Goal: Task Accomplishment & Management: Complete application form

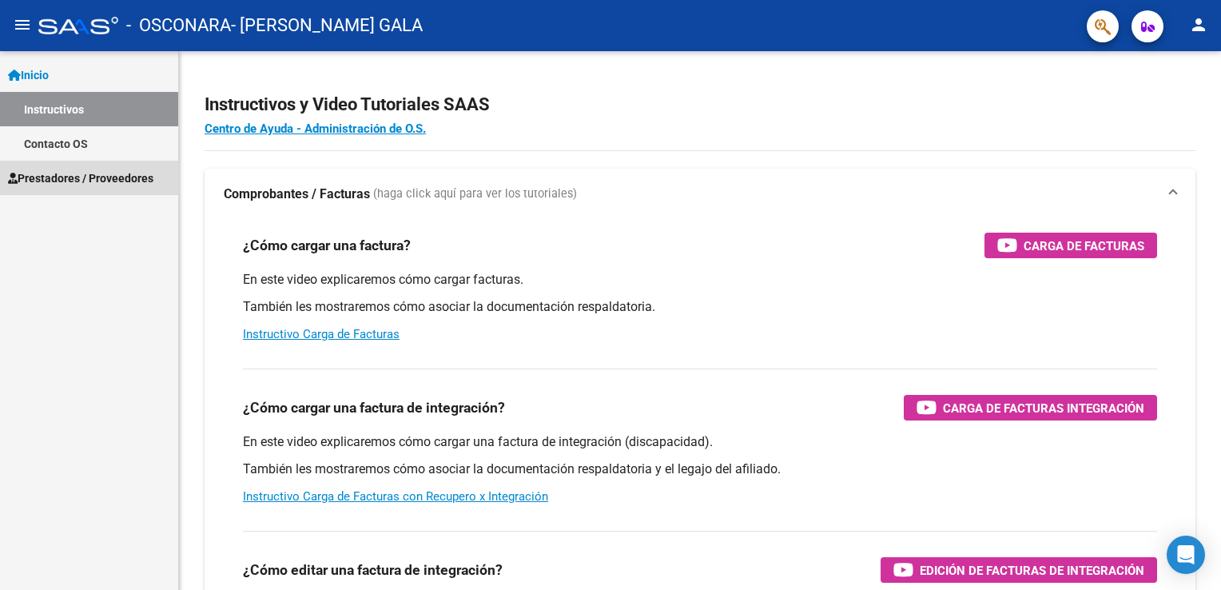
click at [112, 173] on span "Prestadores / Proveedores" at bounding box center [80, 178] width 145 height 18
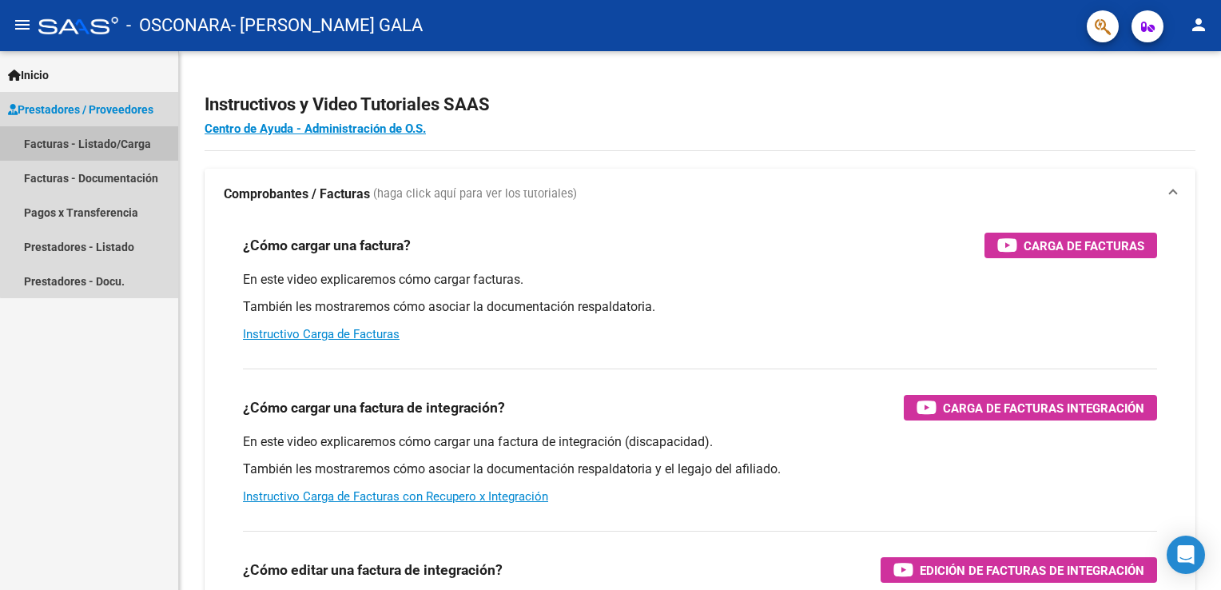
click at [114, 149] on link "Facturas - Listado/Carga" at bounding box center [89, 143] width 178 height 34
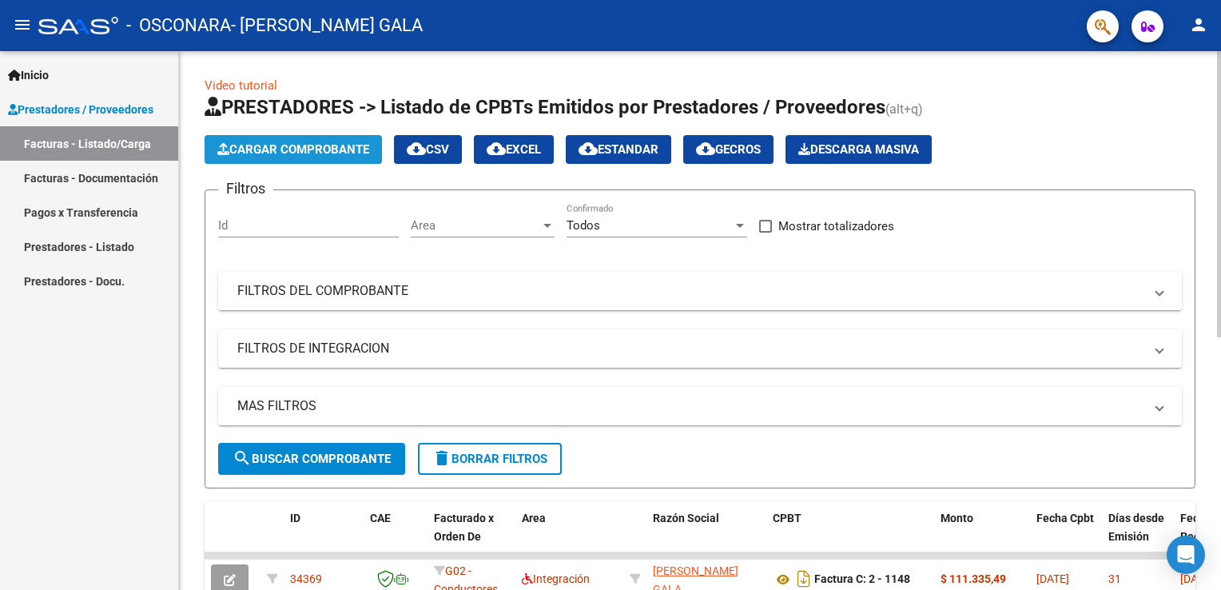
click at [249, 154] on span "Cargar Comprobante" at bounding box center [293, 149] width 152 height 14
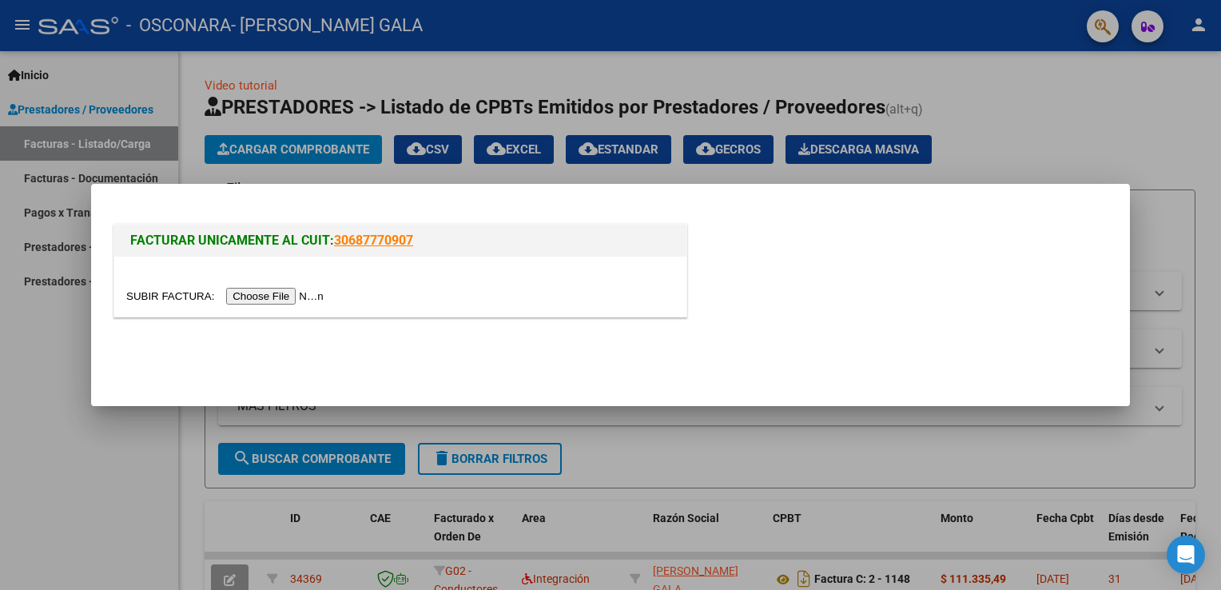
click at [259, 296] on input "file" at bounding box center [227, 296] width 202 height 17
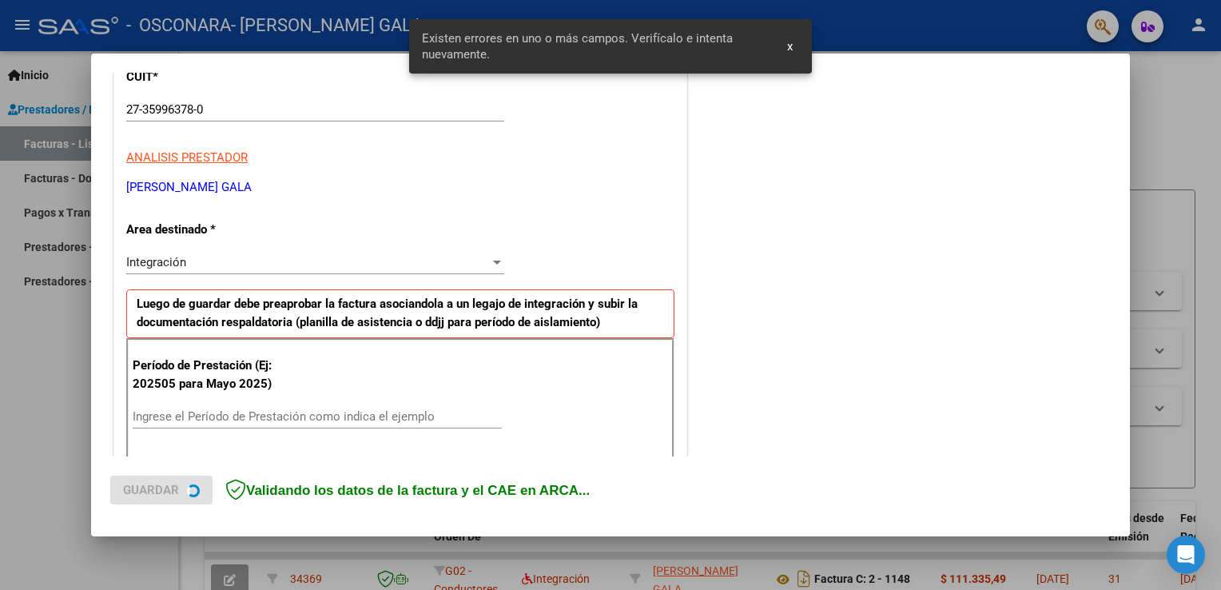
scroll to position [333, 0]
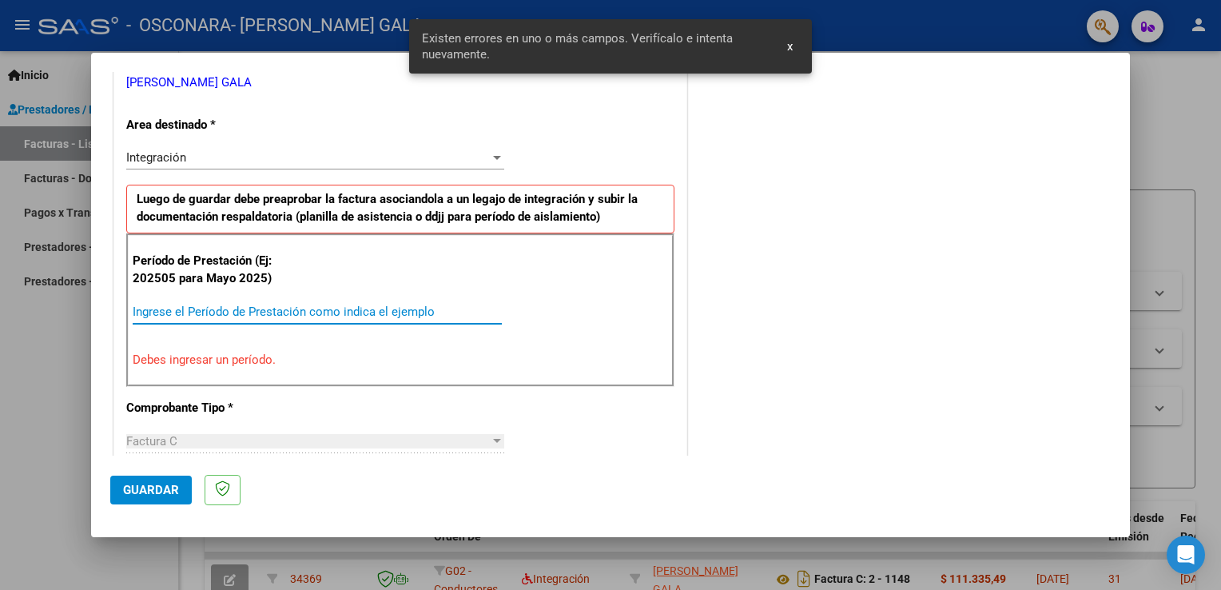
click at [372, 304] on input "Ingrese el Período de Prestación como indica el ejemplo" at bounding box center [317, 311] width 369 height 14
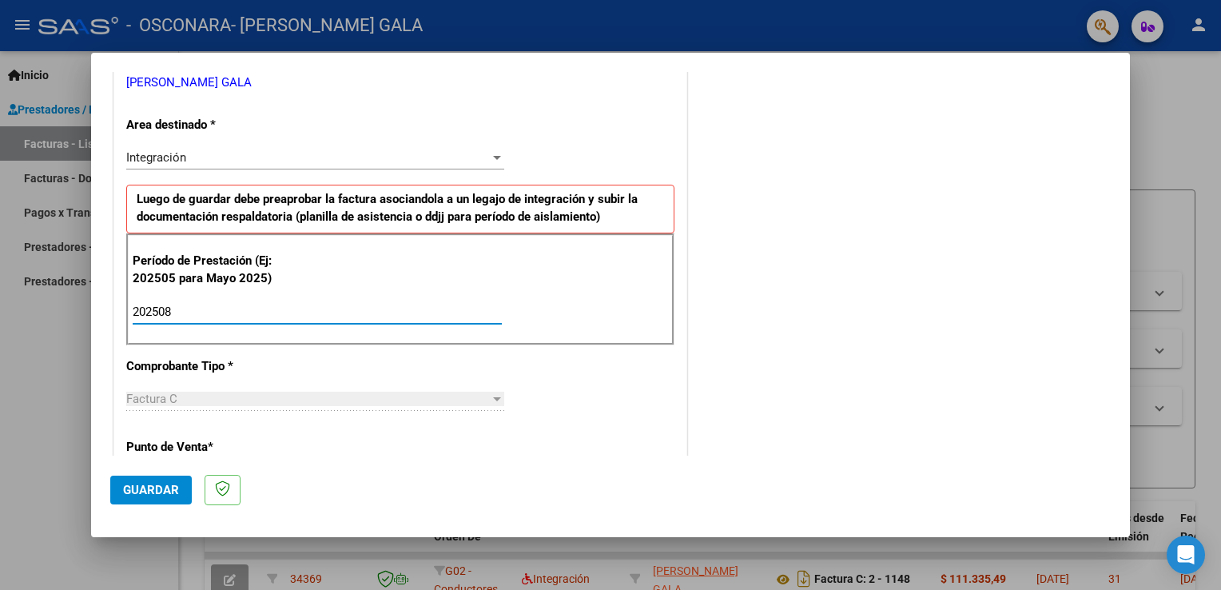
type input "202508"
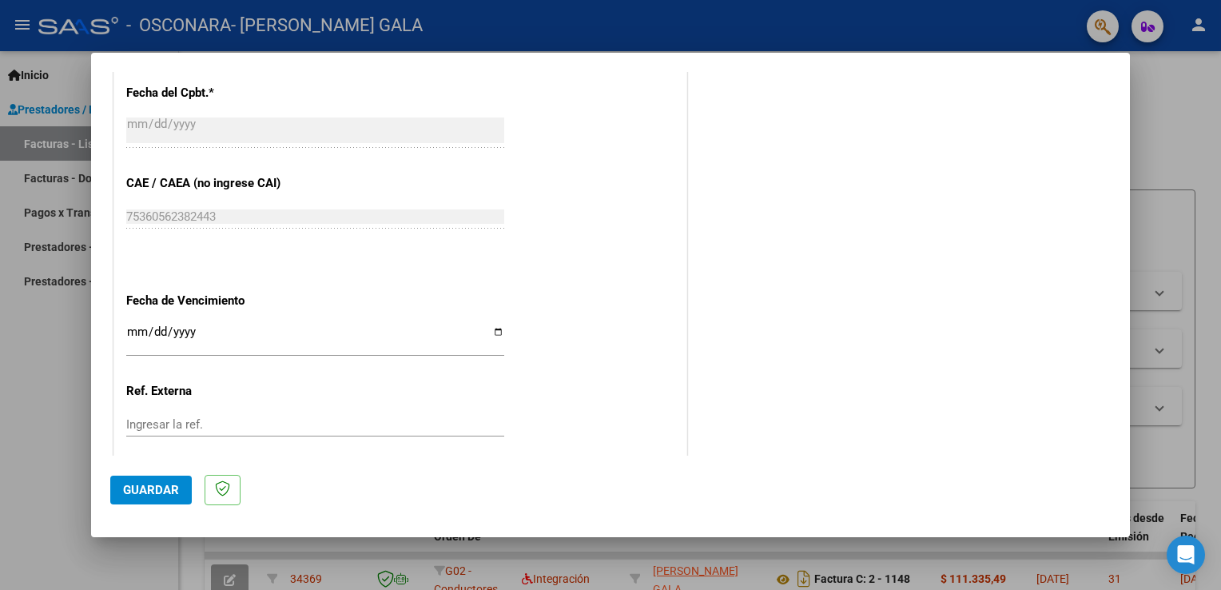
scroll to position [944, 0]
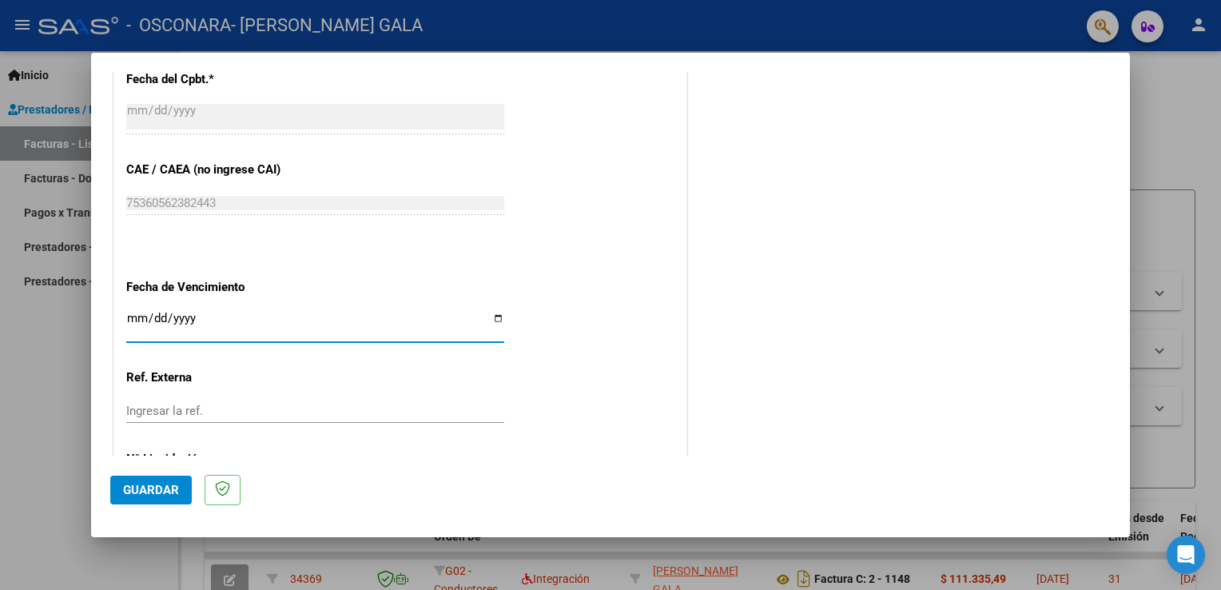
click at [493, 313] on input "Ingresar la fecha" at bounding box center [315, 325] width 378 height 26
type input "[DATE]"
click at [142, 498] on button "Guardar" at bounding box center [151, 490] width 82 height 29
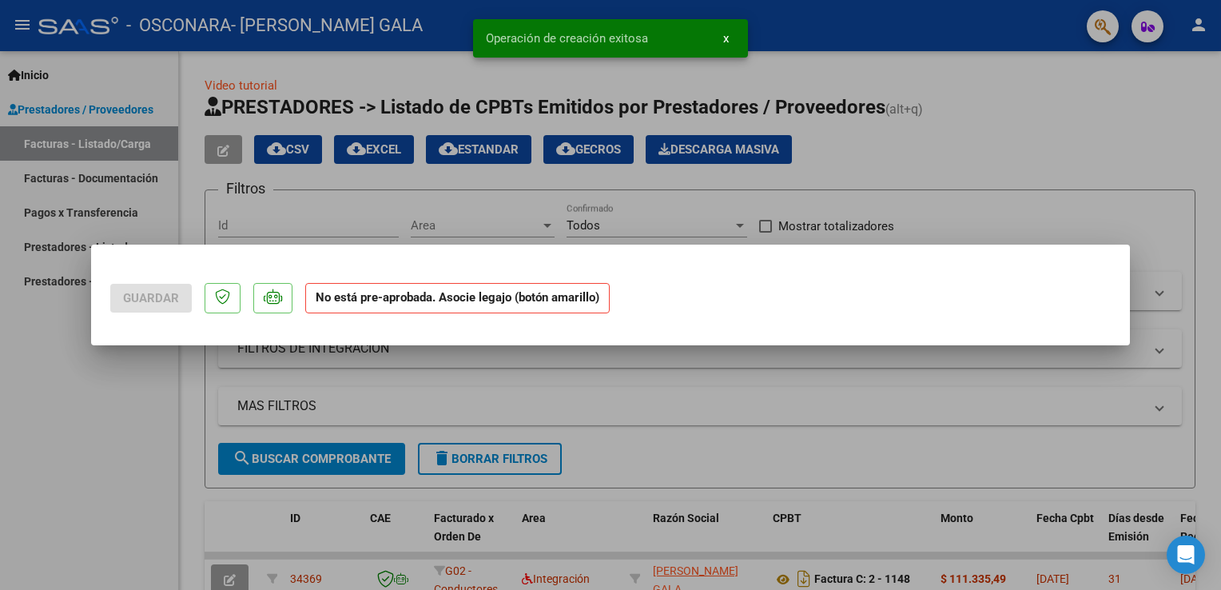
scroll to position [0, 0]
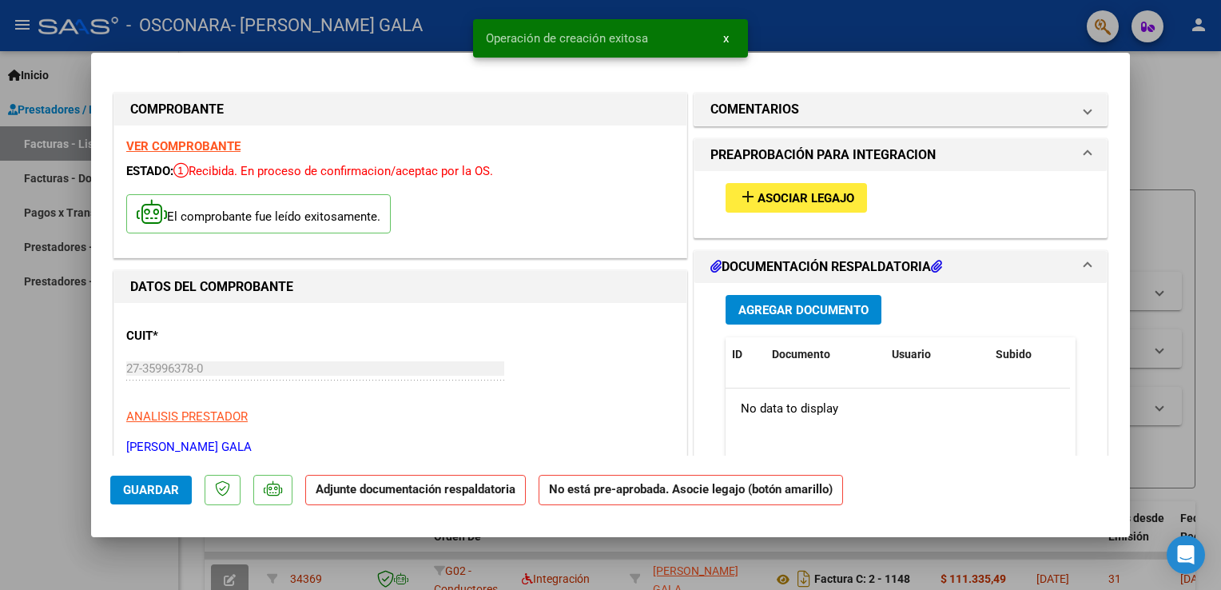
click at [806, 184] on button "add Asociar Legajo" at bounding box center [796, 198] width 141 height 30
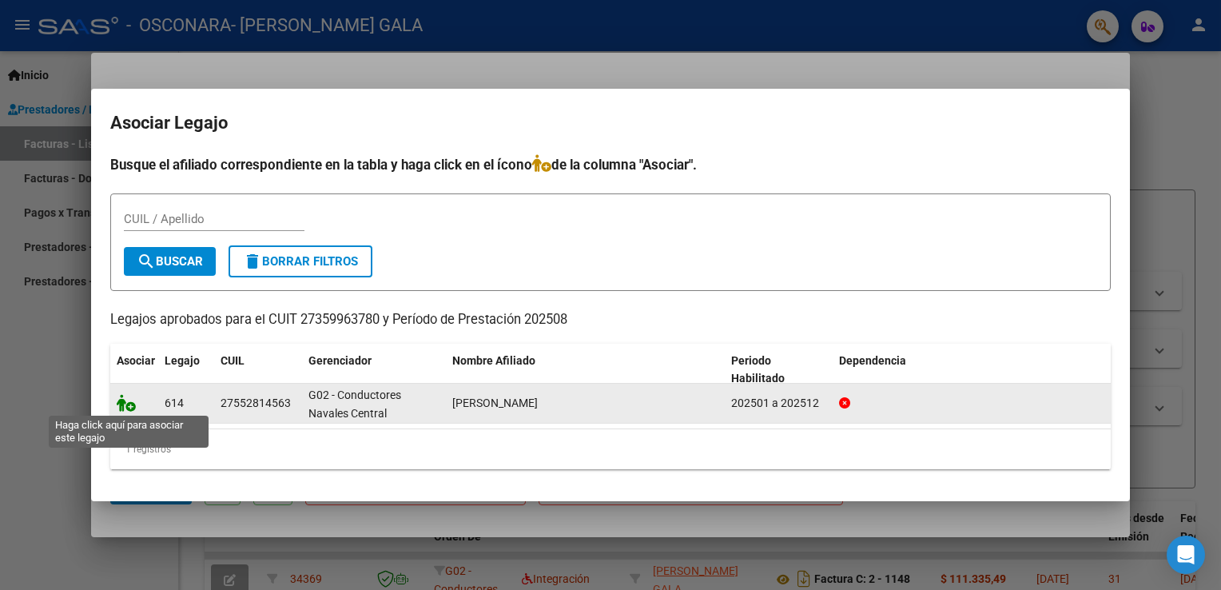
click at [127, 409] on icon at bounding box center [126, 403] width 19 height 18
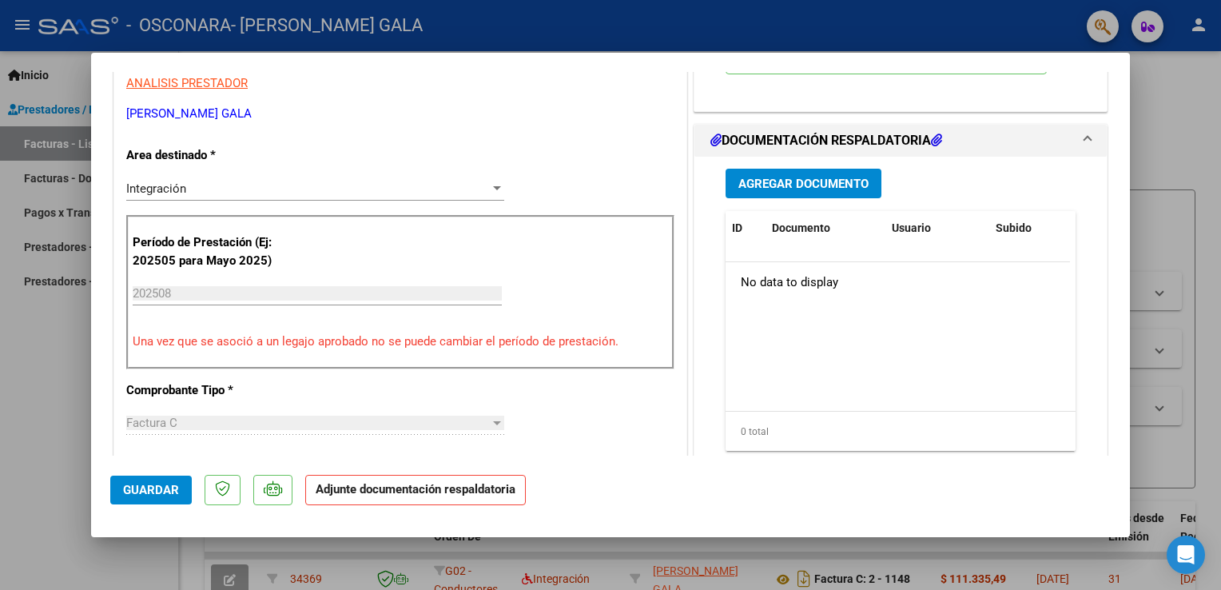
scroll to position [344, 0]
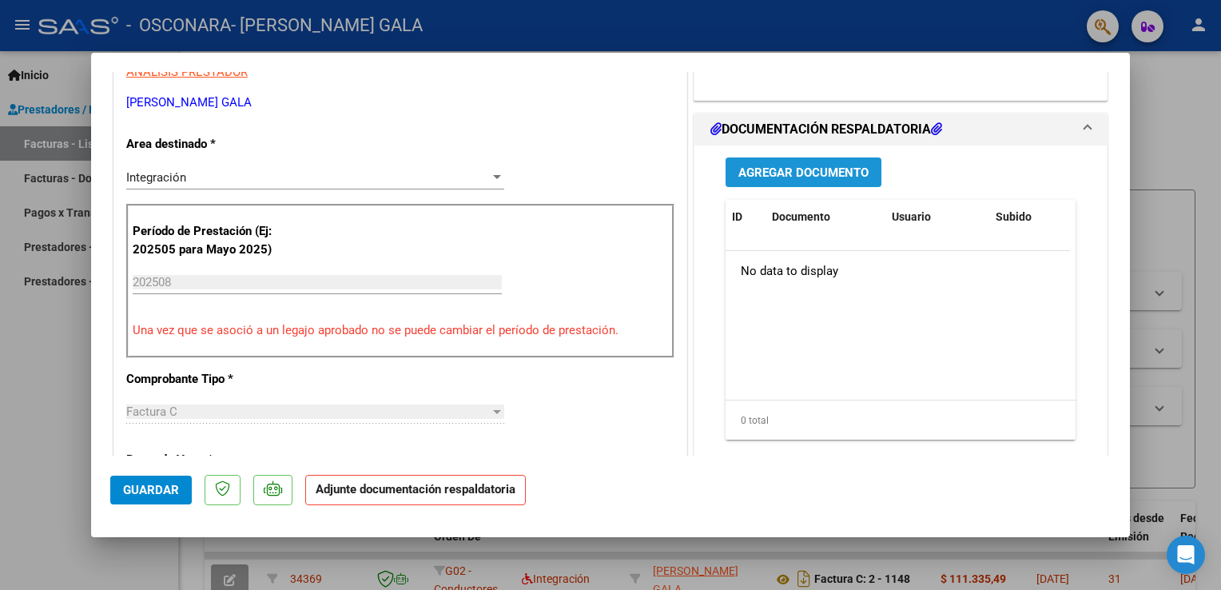
click at [856, 173] on span "Agregar Documento" at bounding box center [803, 172] width 130 height 14
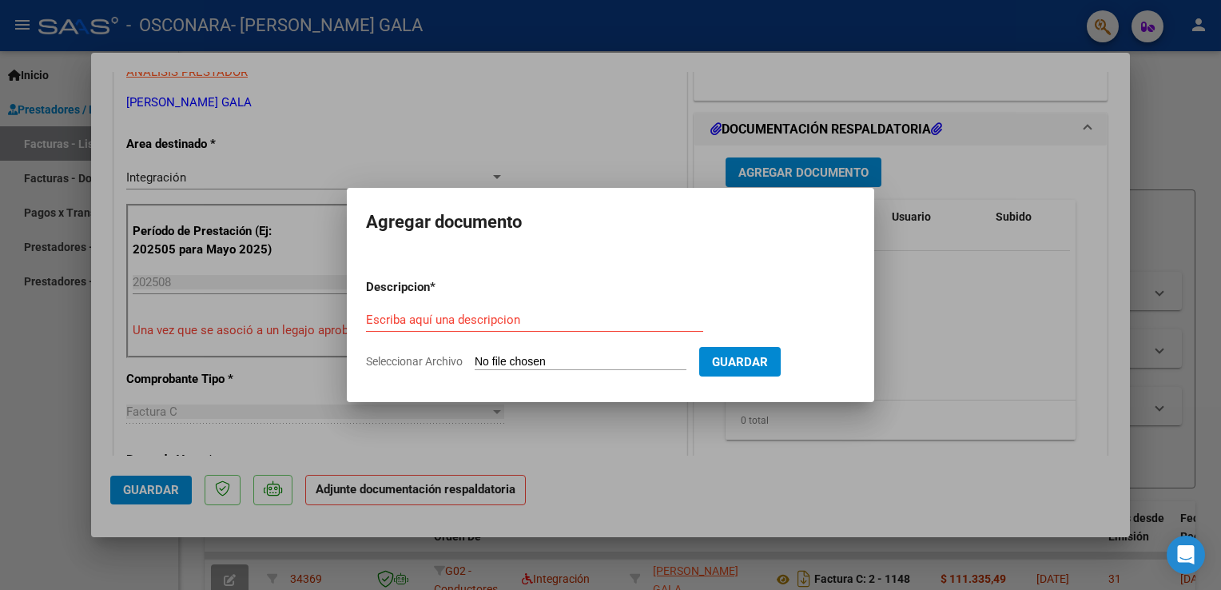
click at [540, 364] on input "Seleccionar Archivo" at bounding box center [581, 362] width 212 height 15
type input "C:\fakepath\informe mensual [PERSON_NAME].pdf"
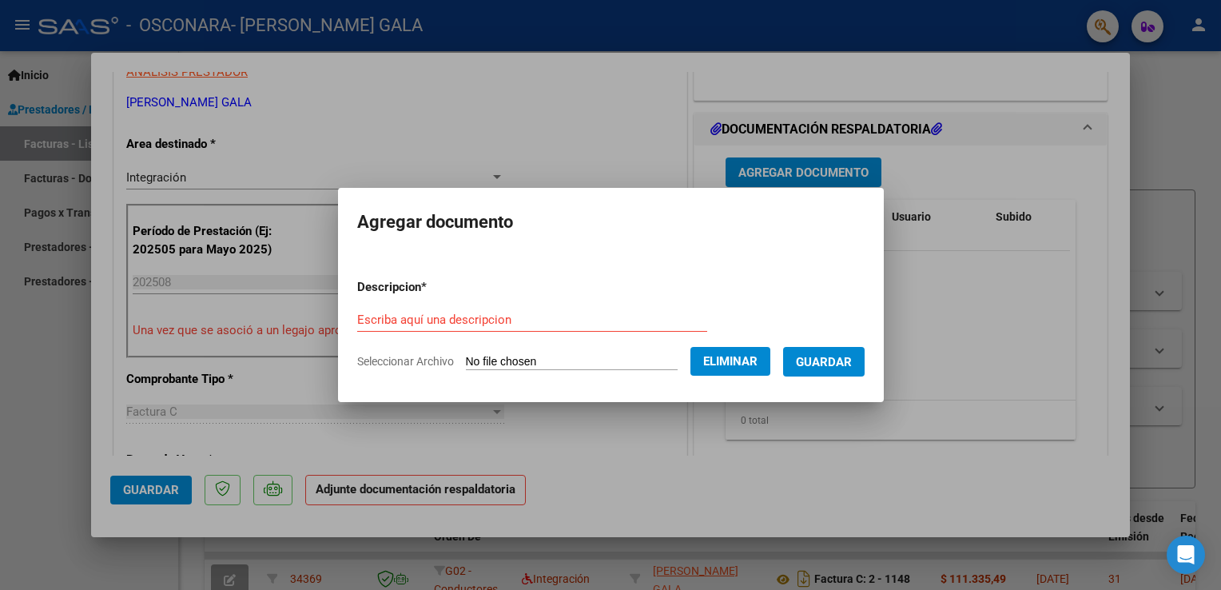
click at [568, 323] on input "Escriba aquí una descripcion" at bounding box center [532, 319] width 350 height 14
type input "informe mensual [PERSON_NAME]"
click at [845, 356] on span "Guardar" at bounding box center [824, 362] width 56 height 14
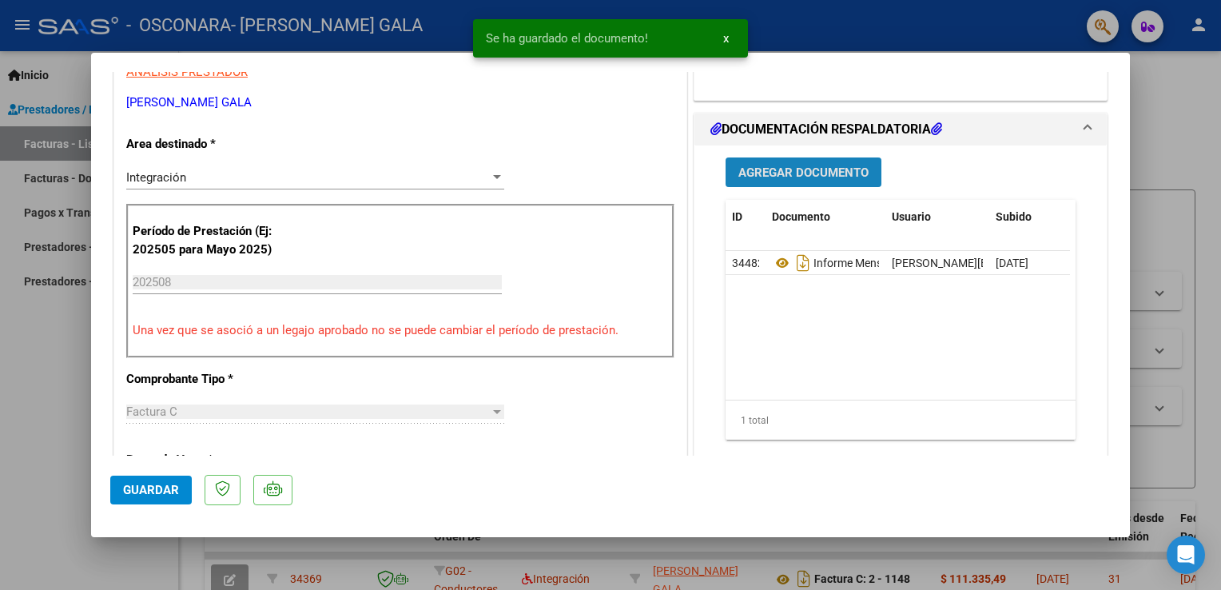
click at [809, 182] on button "Agregar Documento" at bounding box center [804, 172] width 156 height 30
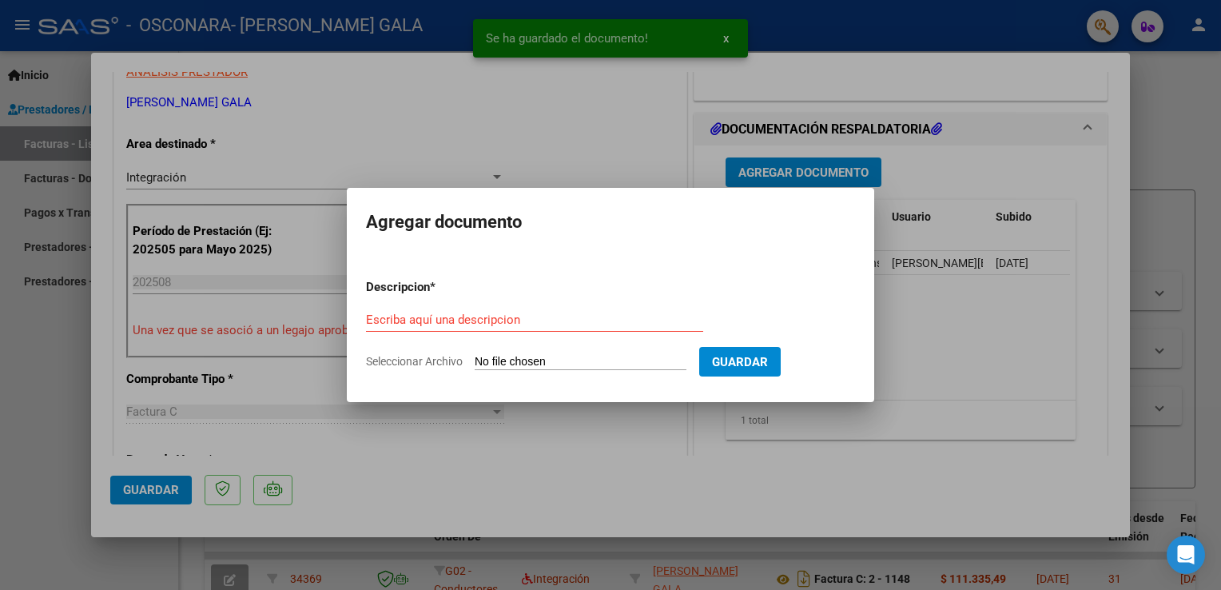
click at [611, 366] on input "Seleccionar Archivo" at bounding box center [581, 362] width 212 height 15
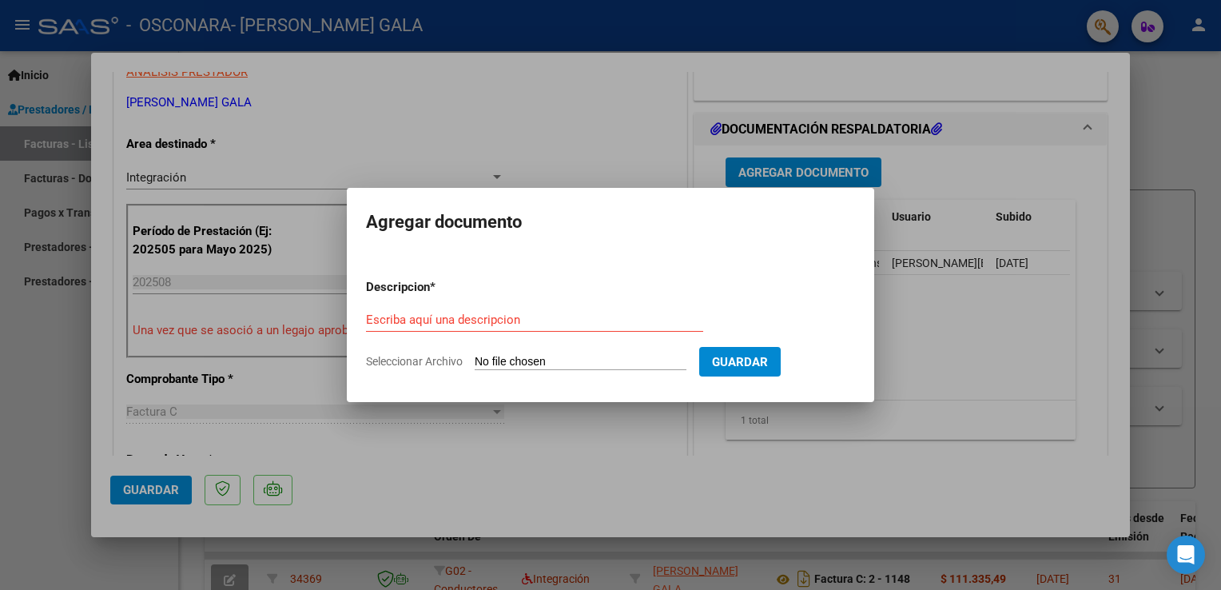
type input "C:\fakepath\asistencia [PERSON_NAME].pdf"
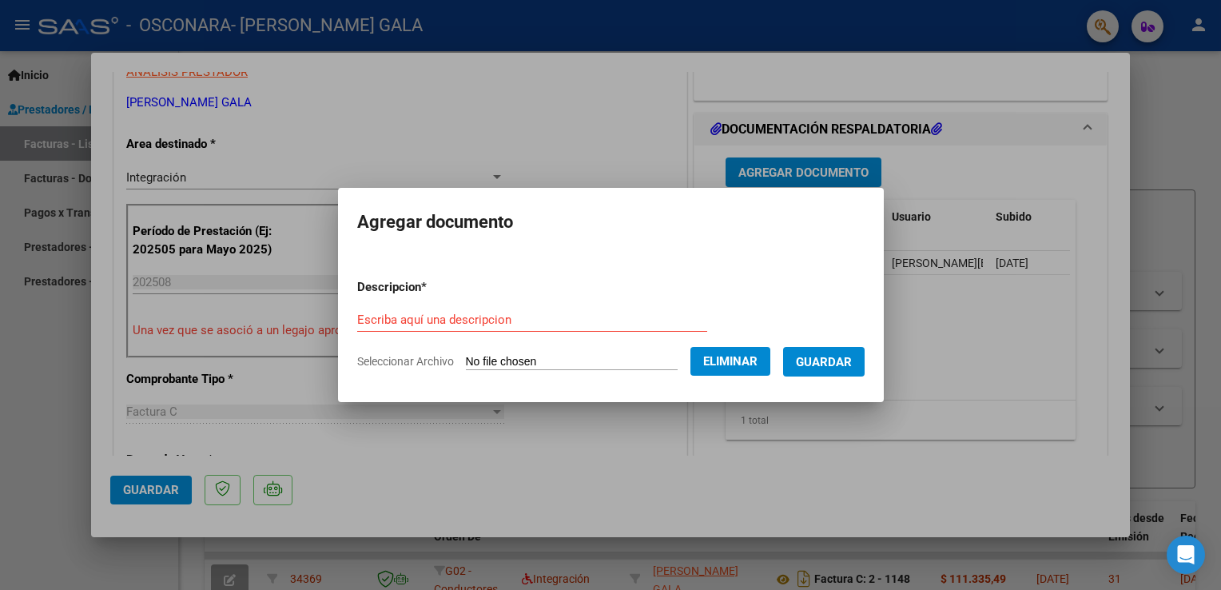
click at [498, 300] on form "Descripcion * Escriba aquí una descripcion Seleccionar Archivo Eliminar Guardar" at bounding box center [610, 324] width 507 height 117
click at [464, 318] on input "Escriba aquí una descripcion" at bounding box center [532, 319] width 350 height 14
type input "asistencia [PERSON_NAME]"
click at [852, 369] on span "Guardar" at bounding box center [824, 362] width 56 height 14
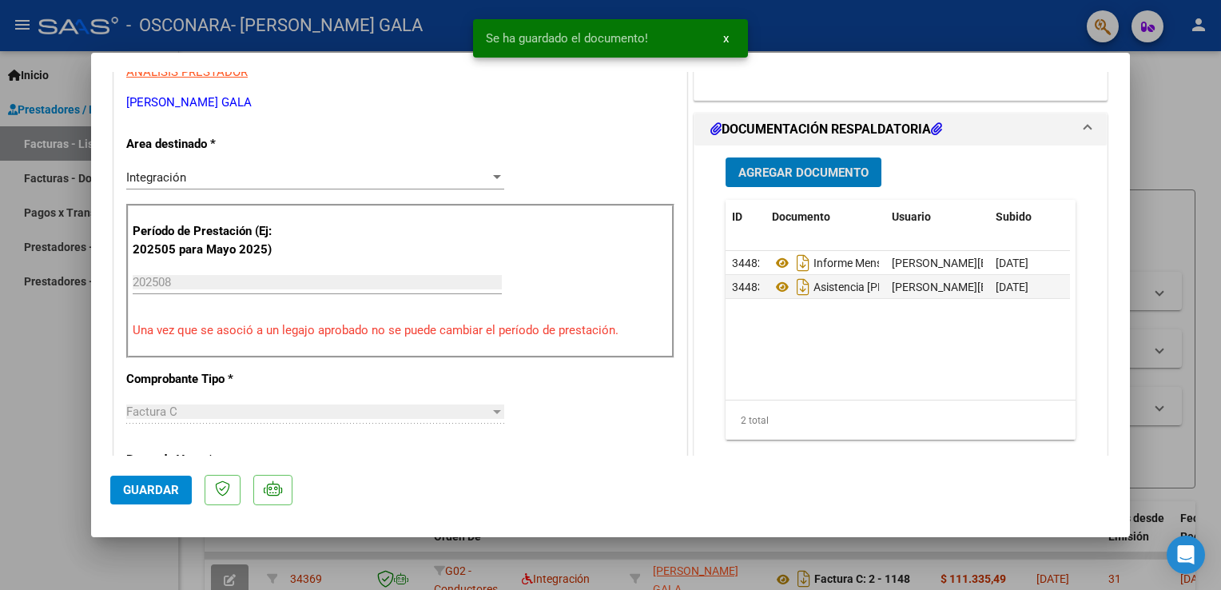
click at [150, 490] on span "Guardar" at bounding box center [151, 490] width 56 height 14
click at [1180, 101] on div at bounding box center [610, 295] width 1221 height 590
type input "$ 0,00"
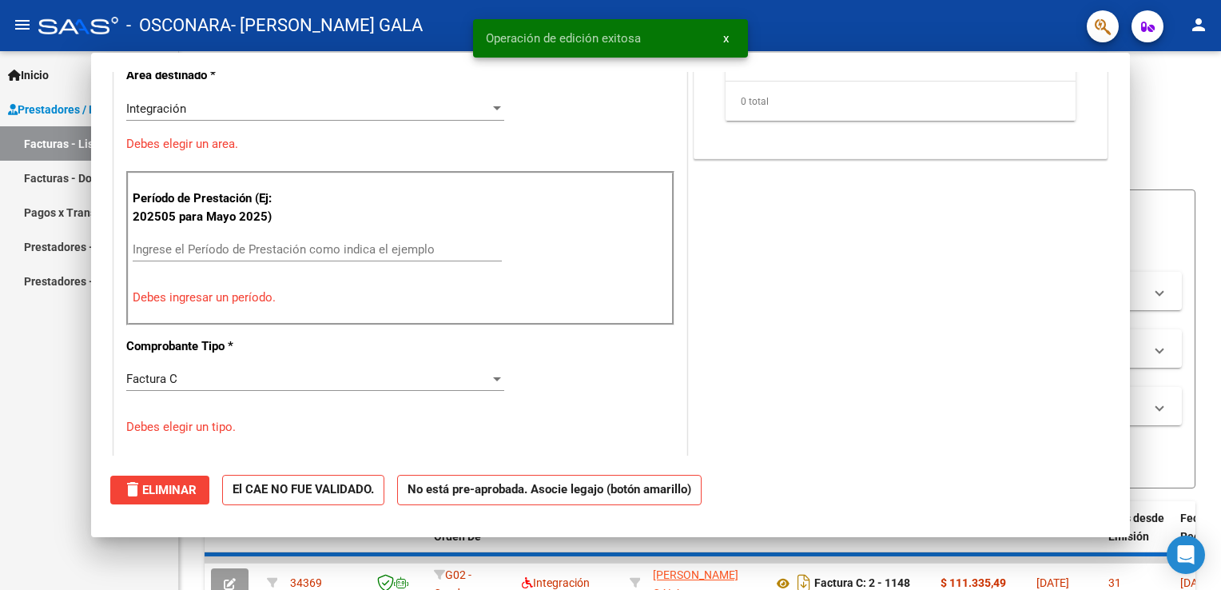
scroll to position [275, 0]
